Goal: Transaction & Acquisition: Purchase product/service

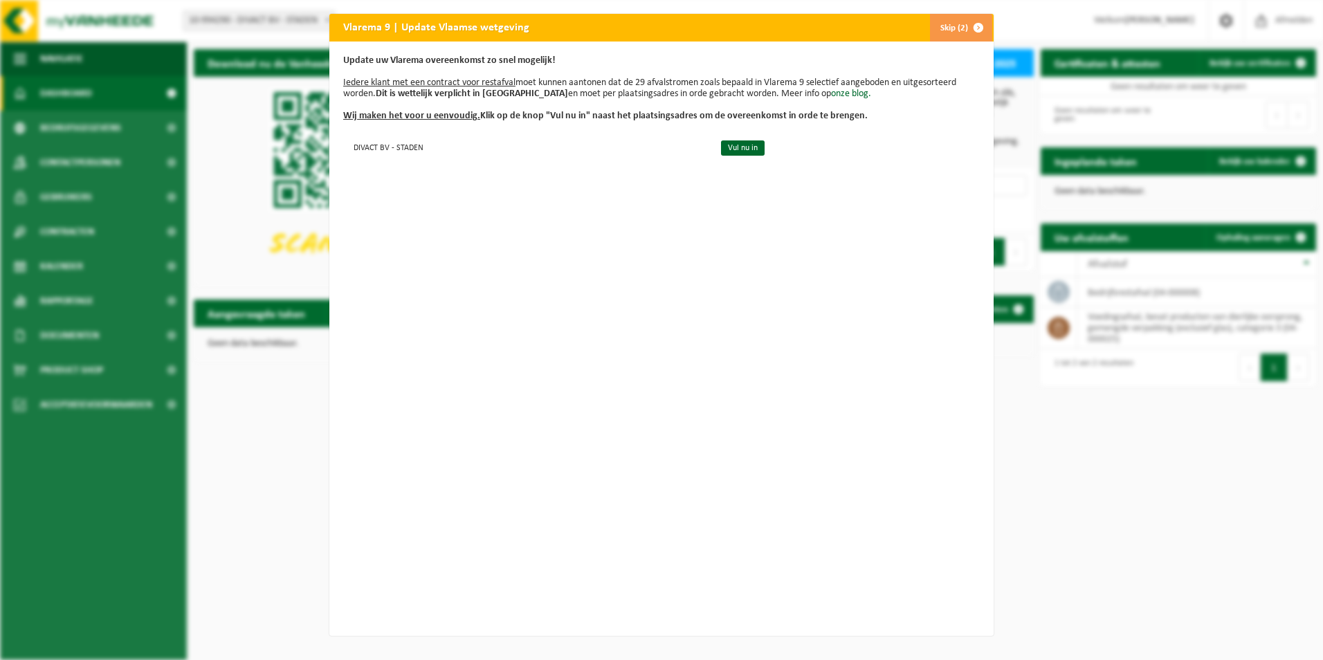
click at [942, 27] on button "Skip (2)" at bounding box center [961, 28] width 63 height 28
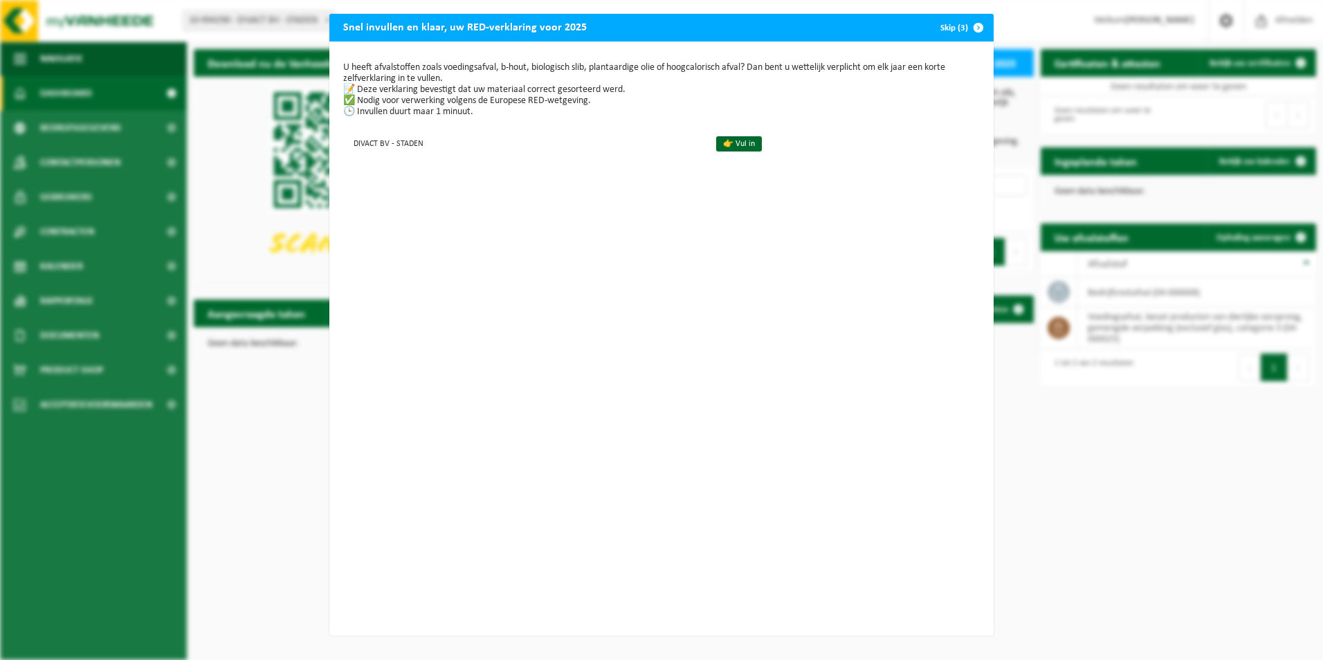
click at [948, 26] on button "Skip (3)" at bounding box center [961, 28] width 63 height 28
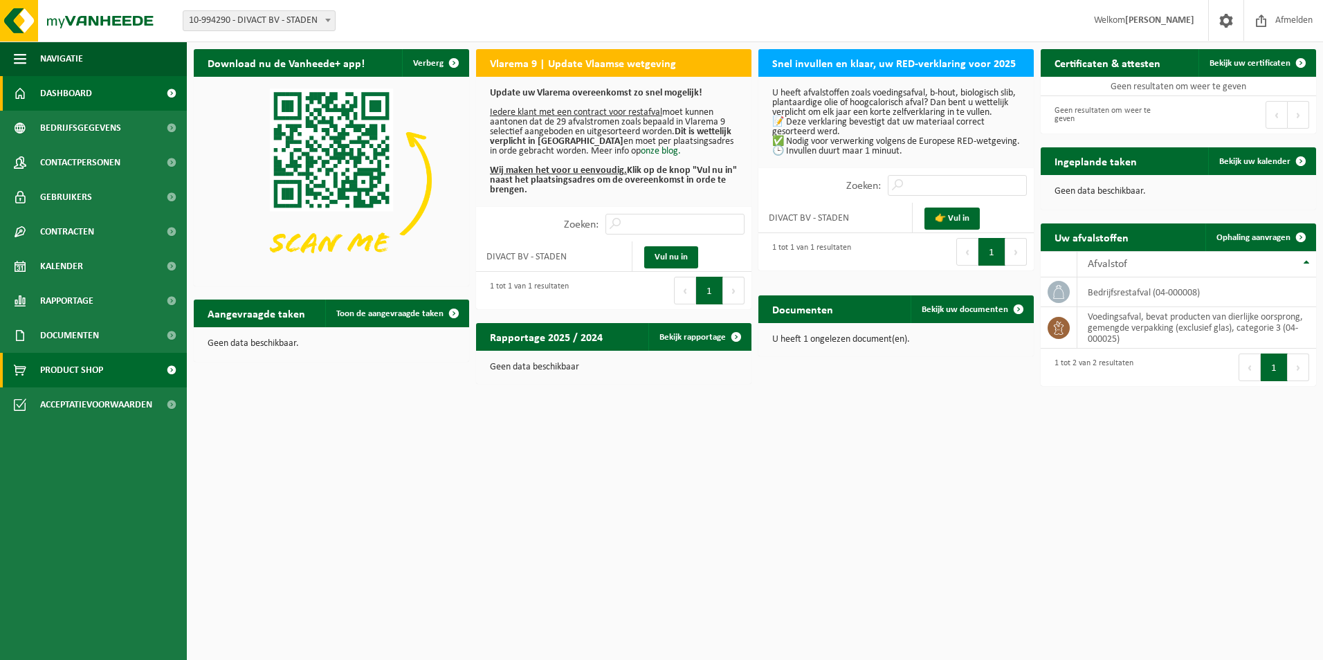
click at [50, 359] on span "Product Shop" at bounding box center [71, 370] width 63 height 35
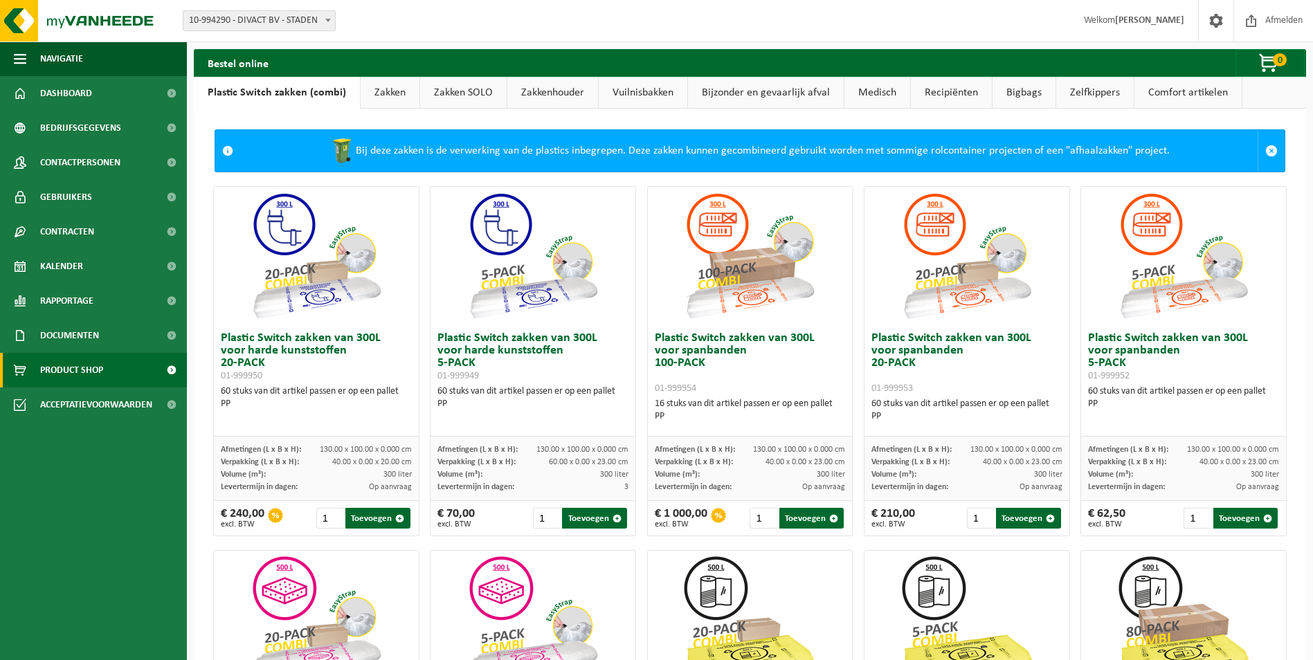
click at [764, 97] on link "Bijzonder en gevaarlijk afval" at bounding box center [766, 93] width 156 height 32
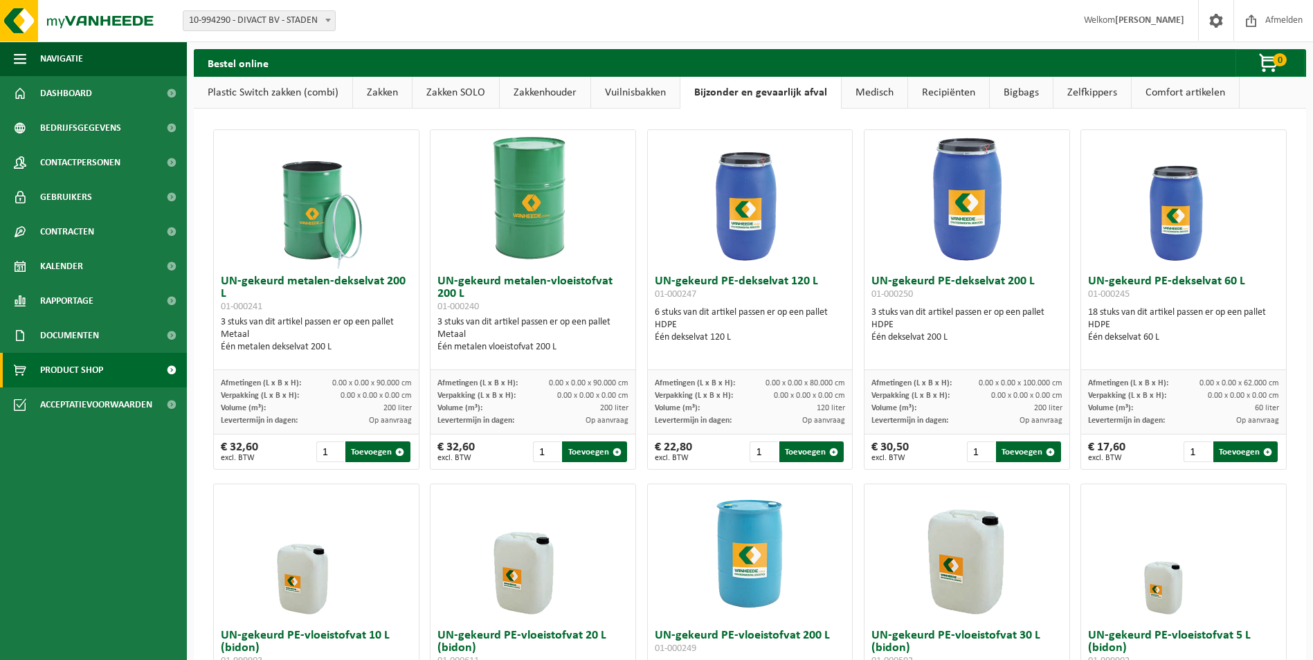
click at [534, 236] on img at bounding box center [533, 199] width 138 height 138
click at [563, 91] on link "Zakkenhouder" at bounding box center [545, 93] width 91 height 32
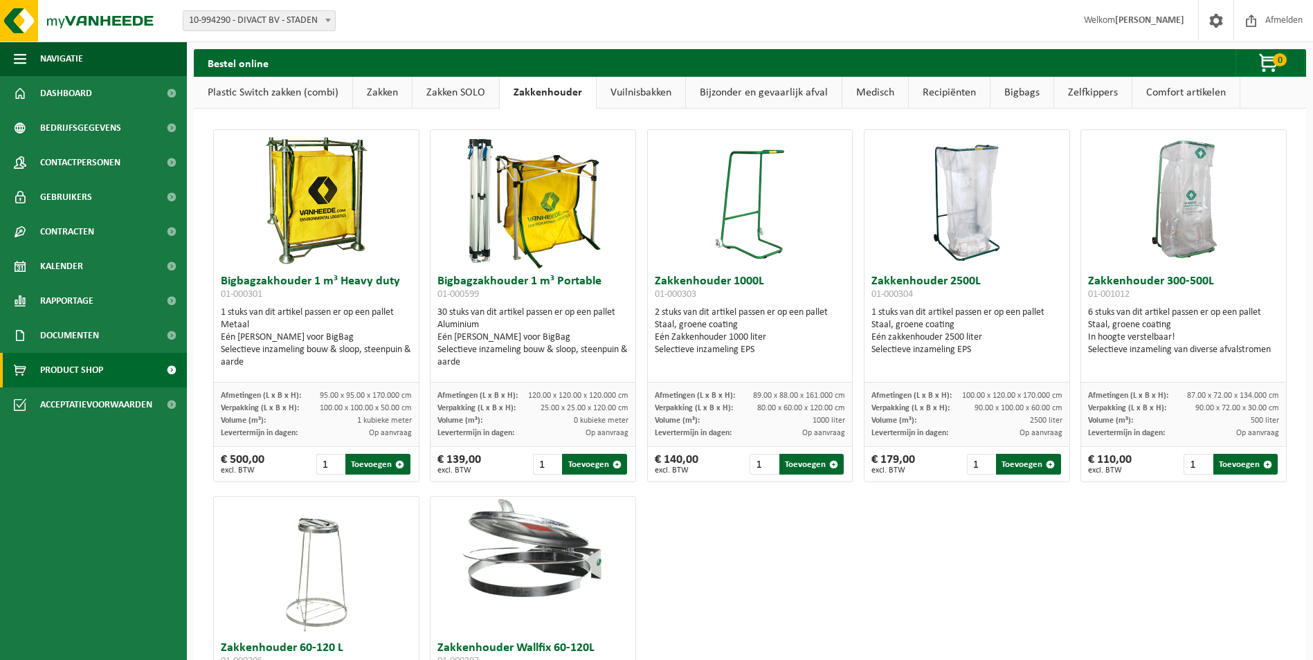
click at [871, 96] on link "Medisch" at bounding box center [875, 93] width 66 height 32
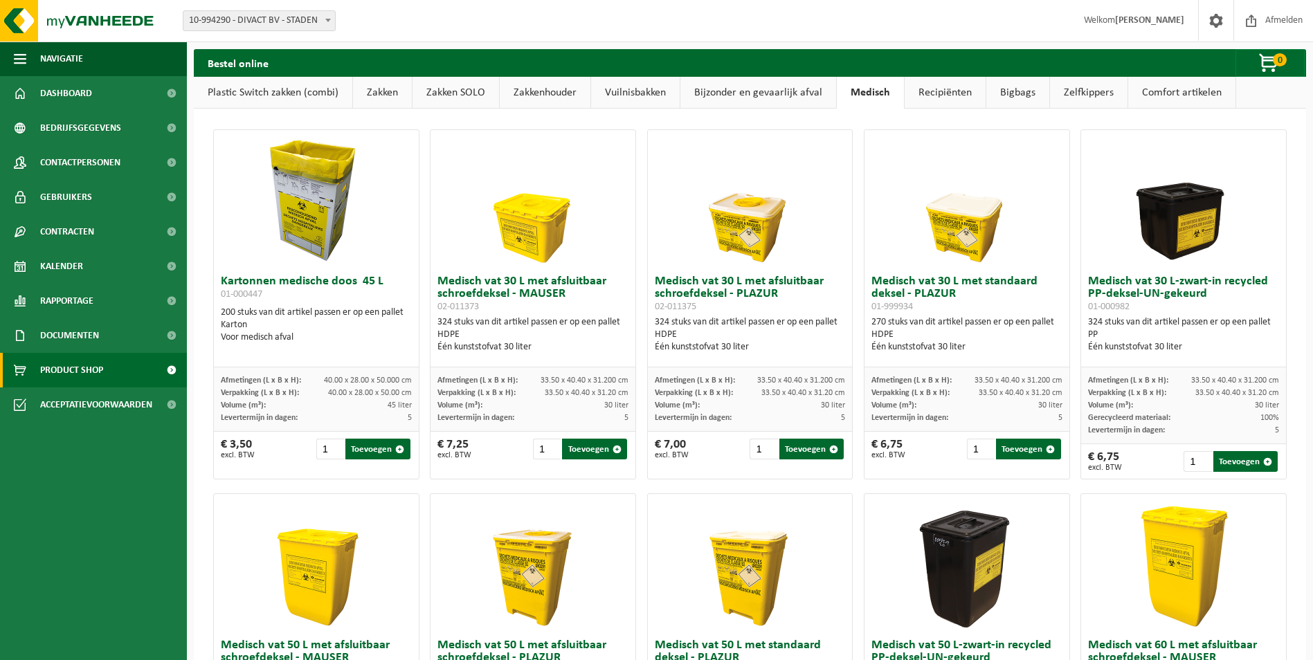
click at [958, 93] on link "Recipiënten" at bounding box center [945, 93] width 81 height 32
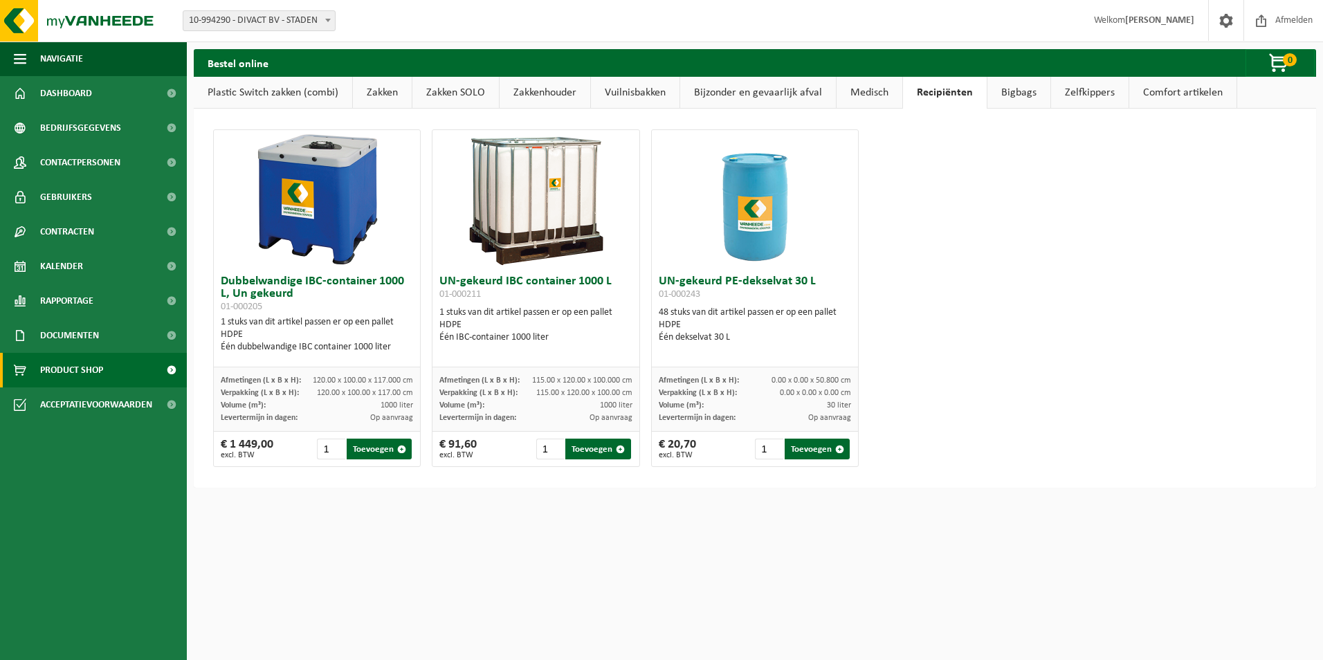
click at [1004, 100] on link "Bigbags" at bounding box center [1019, 93] width 63 height 32
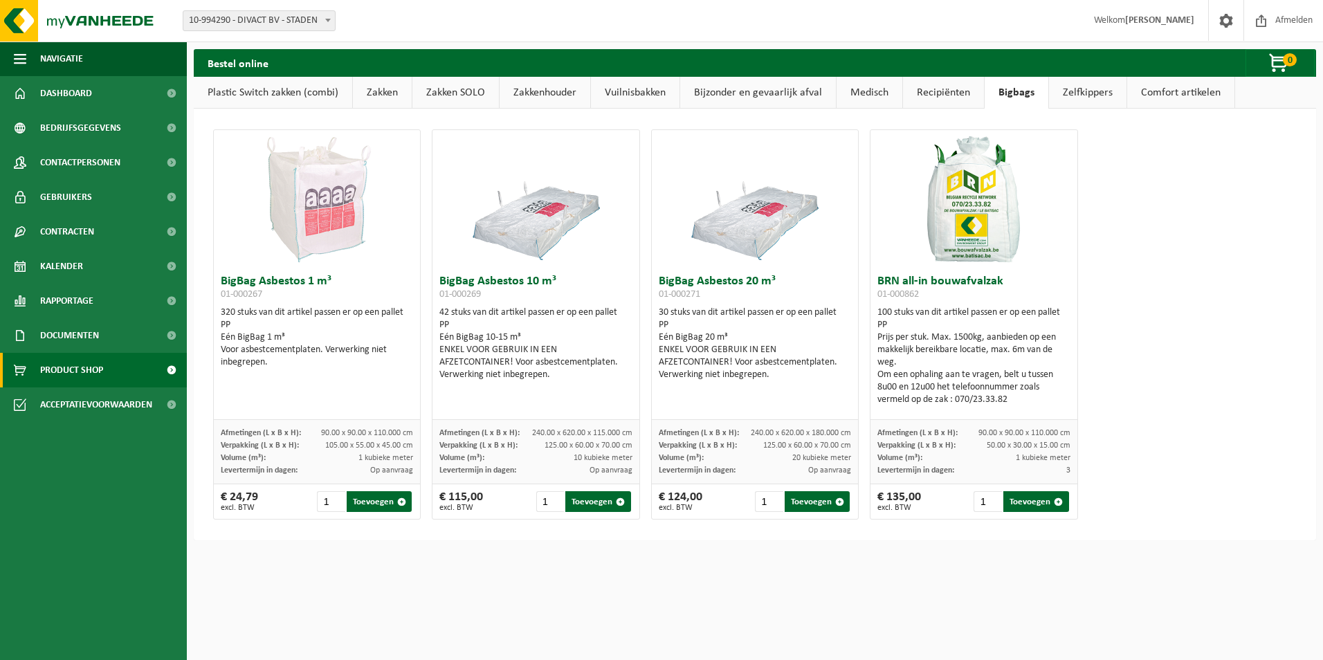
click at [1087, 91] on link "Zelfkippers" at bounding box center [1088, 93] width 78 height 32
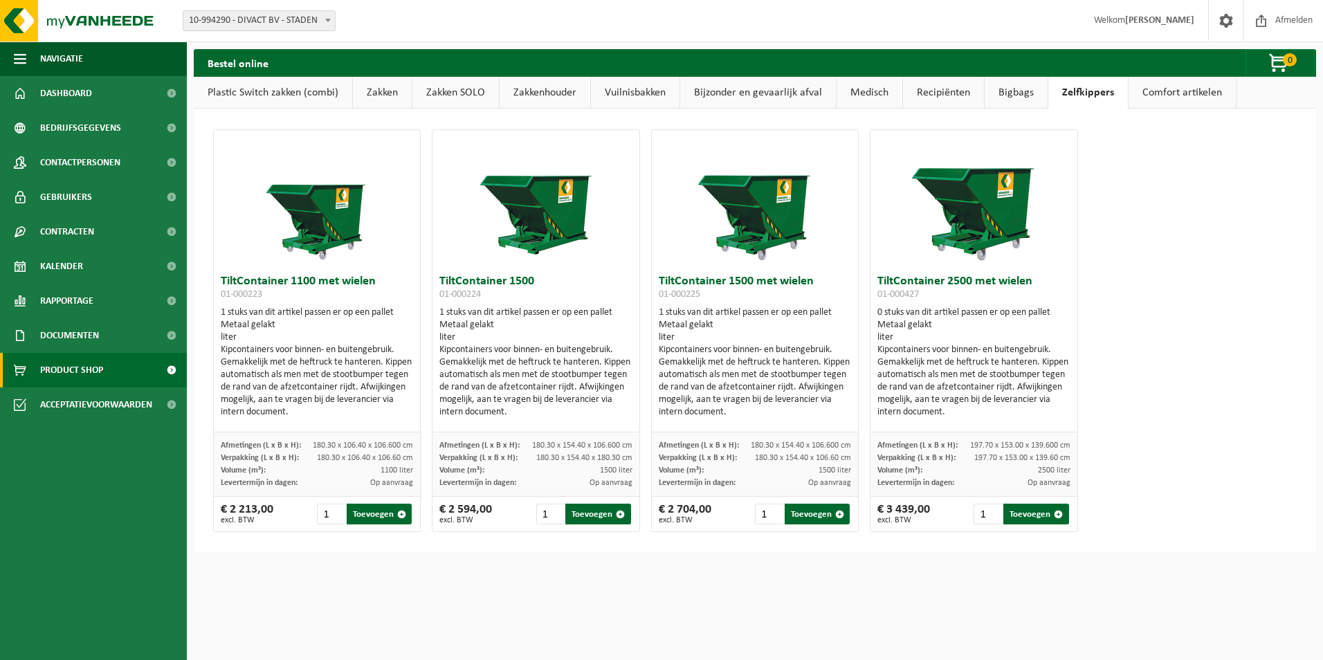
click at [1150, 89] on link "Comfort artikelen" at bounding box center [1182, 93] width 107 height 32
